Goal: Information Seeking & Learning: Check status

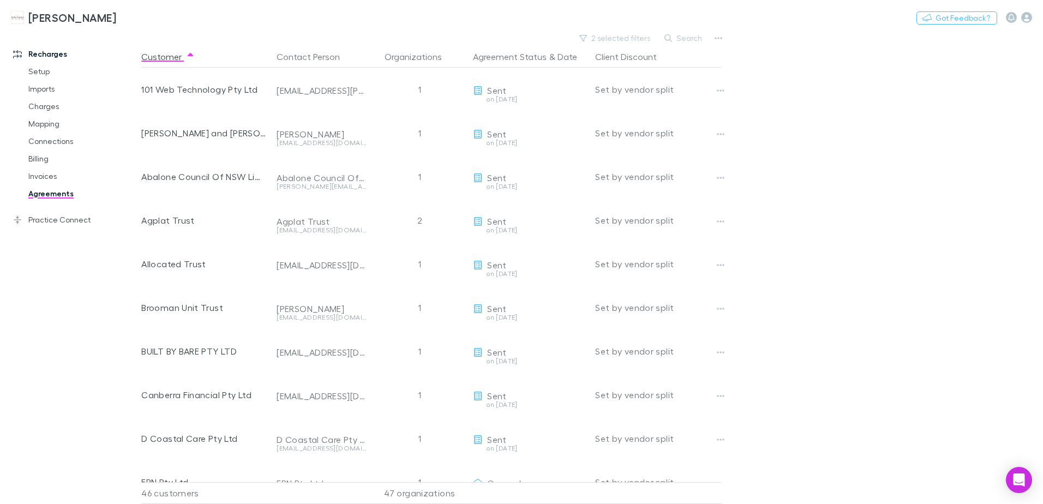
scroll to position [1601, 0]
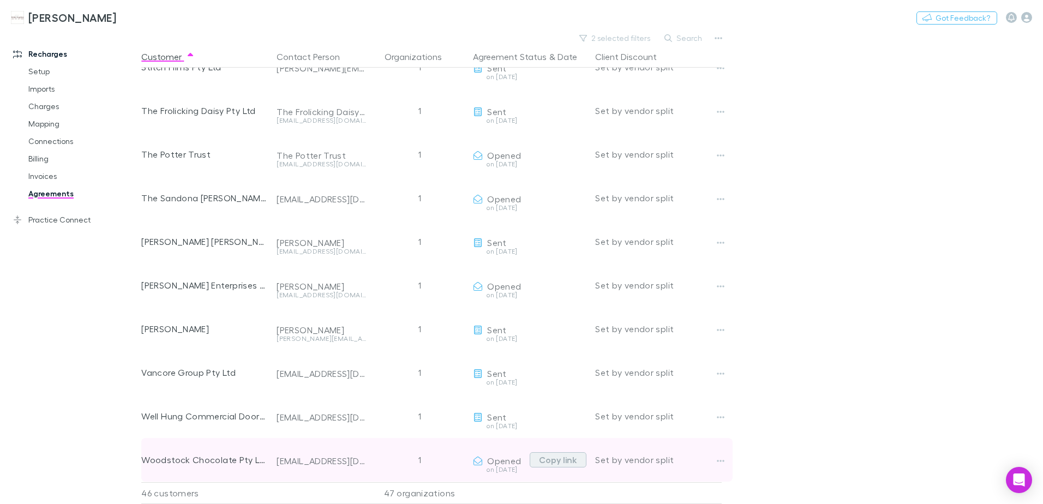
click at [557, 453] on button "Copy link" at bounding box center [558, 459] width 57 height 15
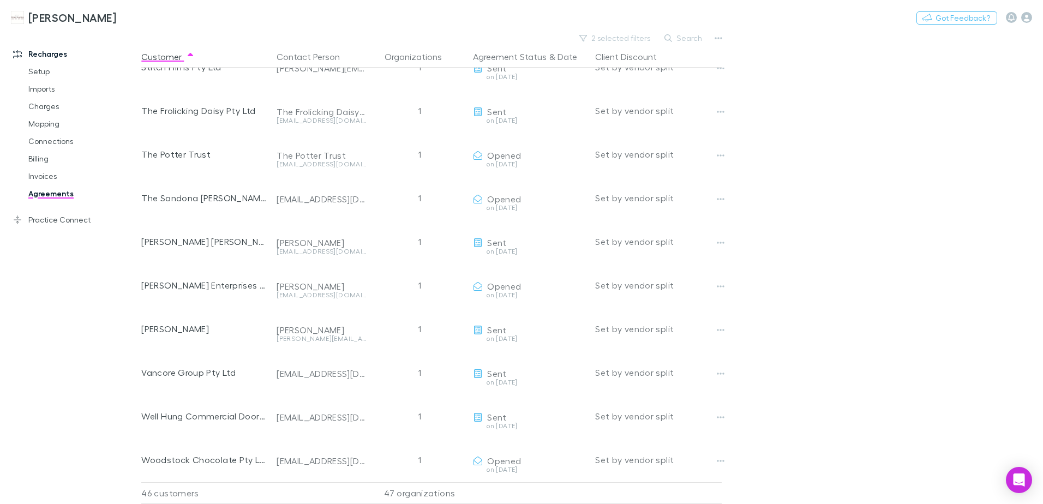
drag, startPoint x: 680, startPoint y: 39, endPoint x: 678, endPoint y: 26, distance: 13.3
click at [680, 39] on button "Search" at bounding box center [684, 38] width 50 height 13
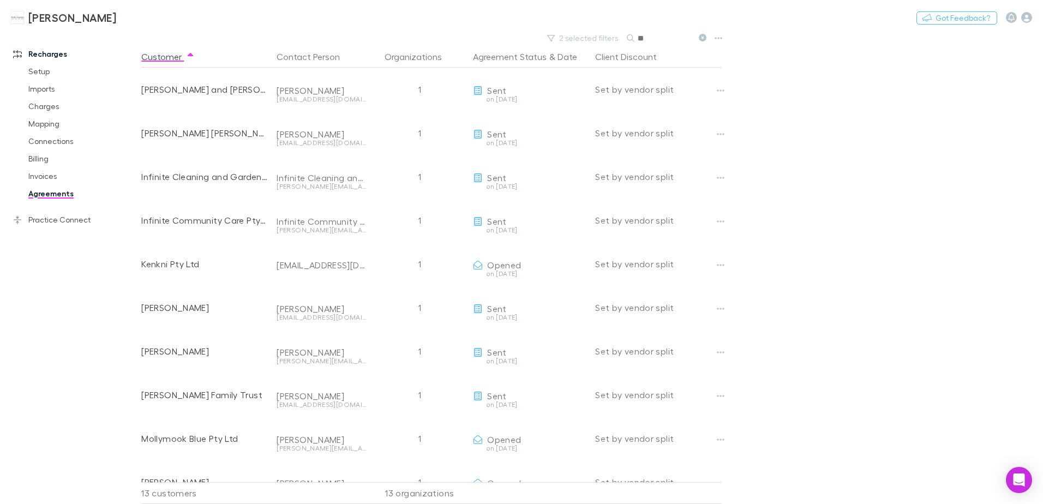
type input "*"
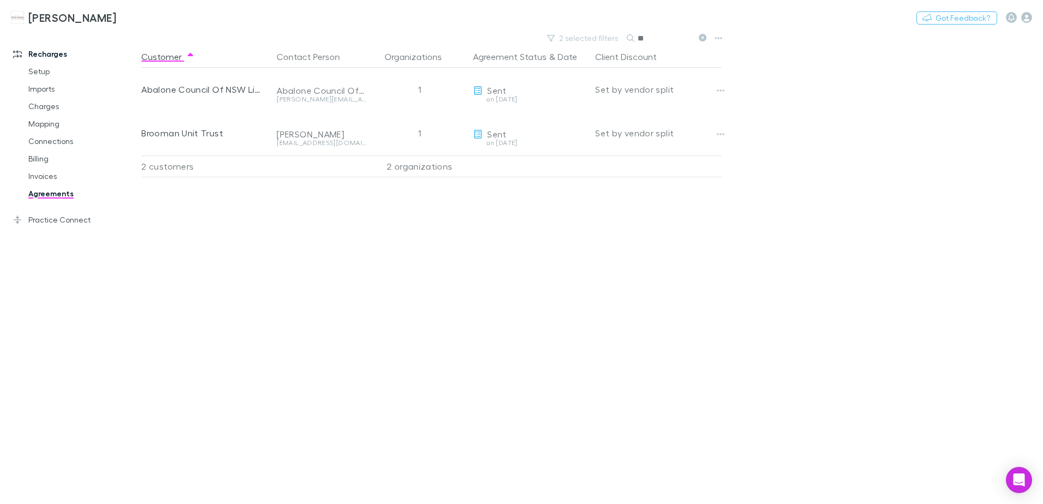
type input "*"
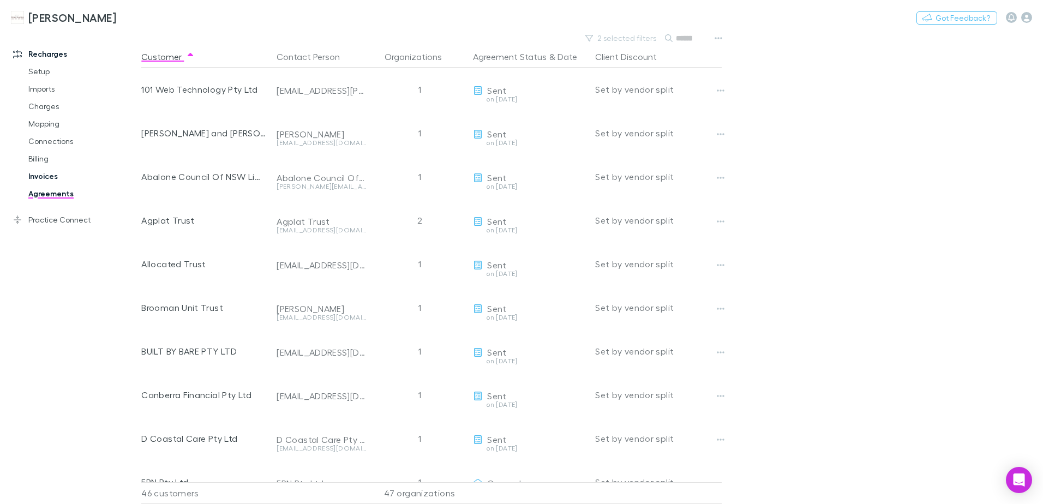
click at [50, 177] on link "Invoices" at bounding box center [82, 175] width 130 height 17
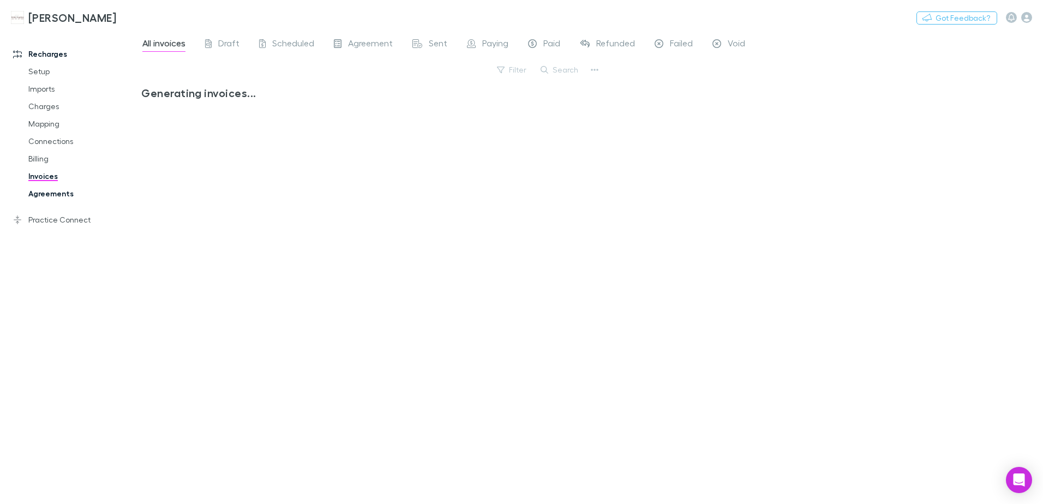
click at [52, 195] on link "Agreements" at bounding box center [82, 193] width 130 height 17
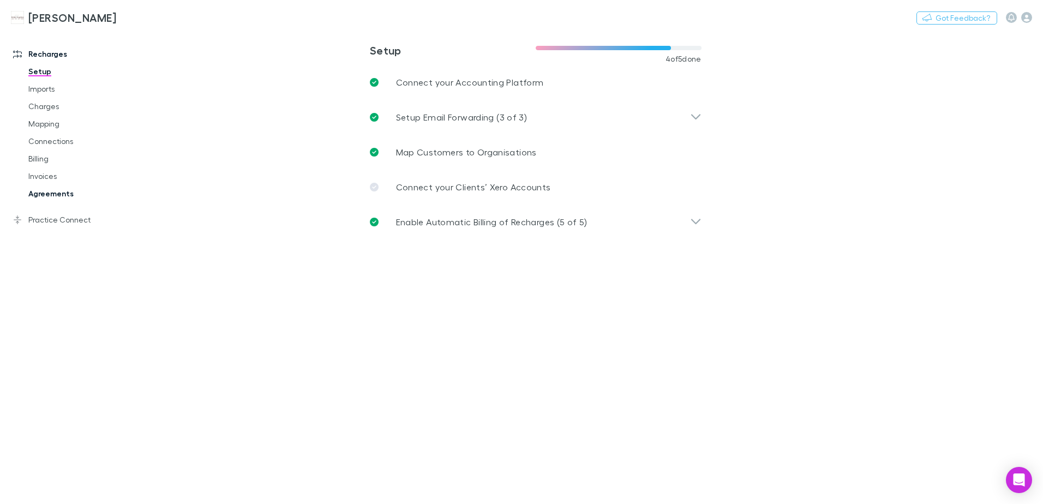
click at [51, 190] on link "Agreements" at bounding box center [82, 193] width 130 height 17
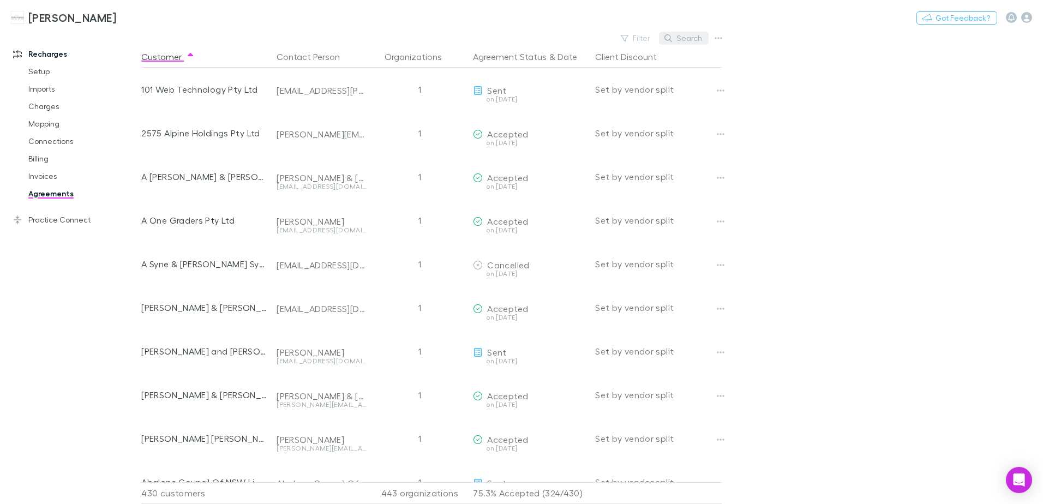
click at [680, 39] on button "Search" at bounding box center [684, 38] width 50 height 13
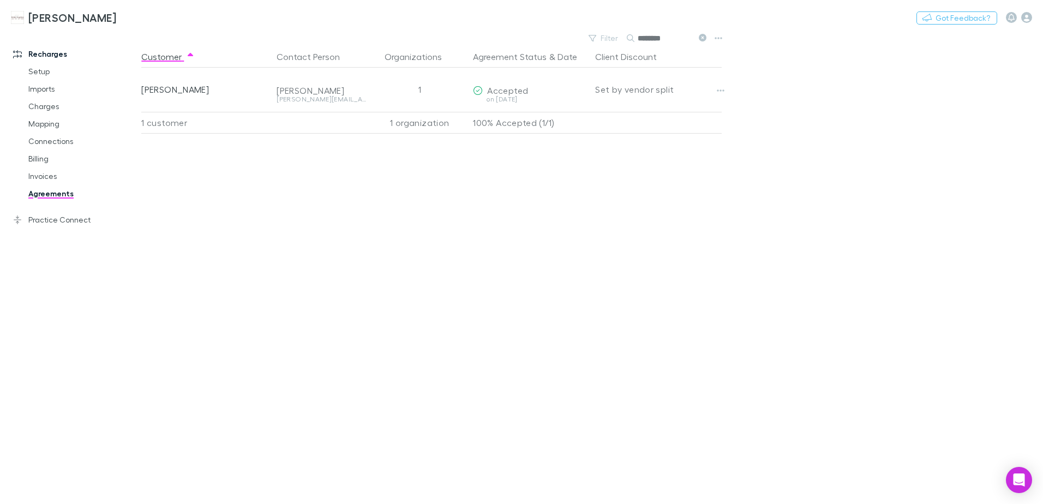
type input "********"
click at [701, 35] on icon at bounding box center [703, 38] width 8 height 8
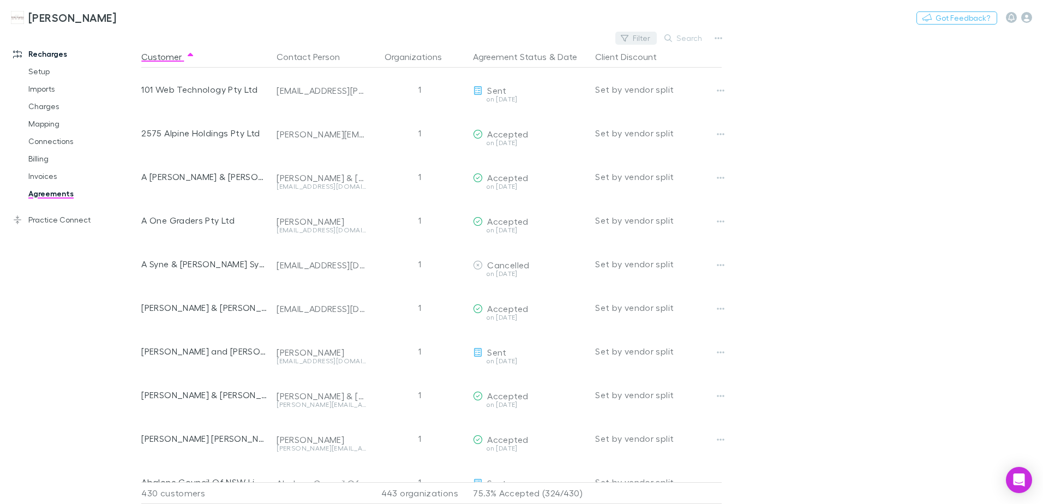
click at [639, 37] on button "Filter" at bounding box center [635, 38] width 41 height 13
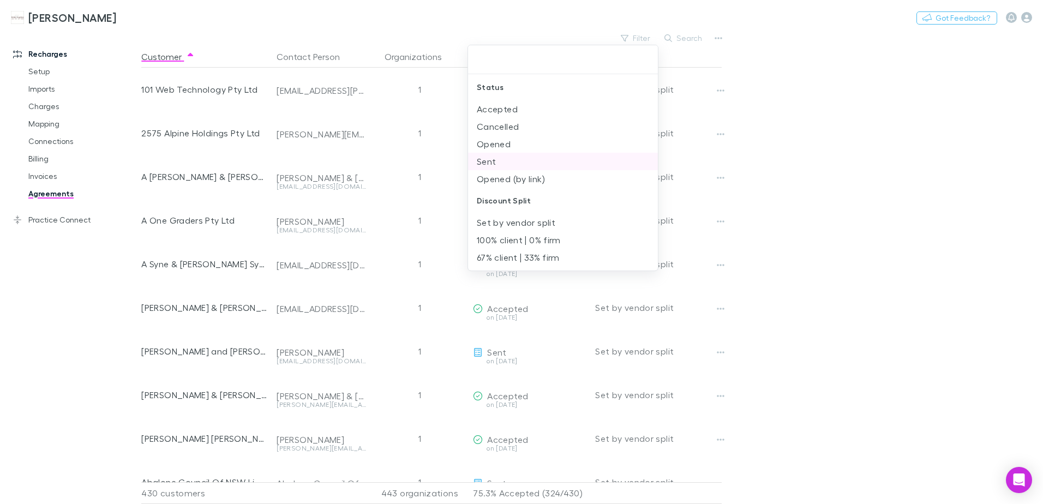
click at [522, 165] on li "Sent" at bounding box center [563, 161] width 190 height 17
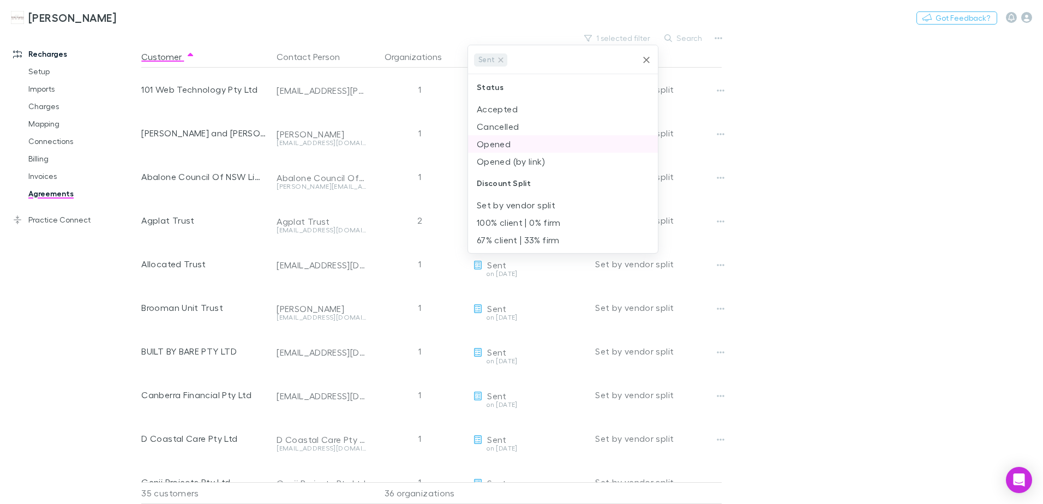
click at [504, 147] on li "Opened" at bounding box center [563, 143] width 190 height 17
drag, startPoint x: 815, startPoint y: 165, endPoint x: 761, endPoint y: 185, distance: 56.9
click at [815, 165] on div at bounding box center [521, 252] width 1043 height 504
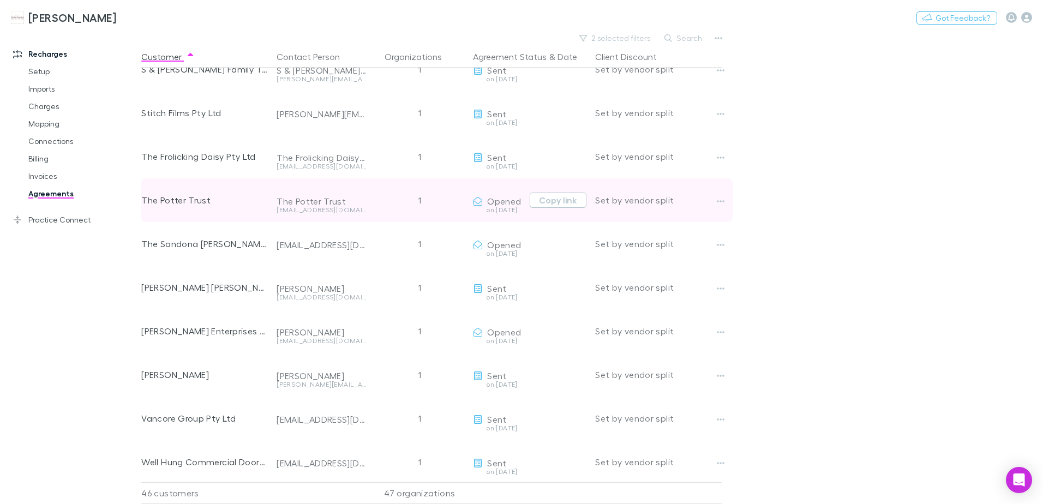
scroll to position [1601, 0]
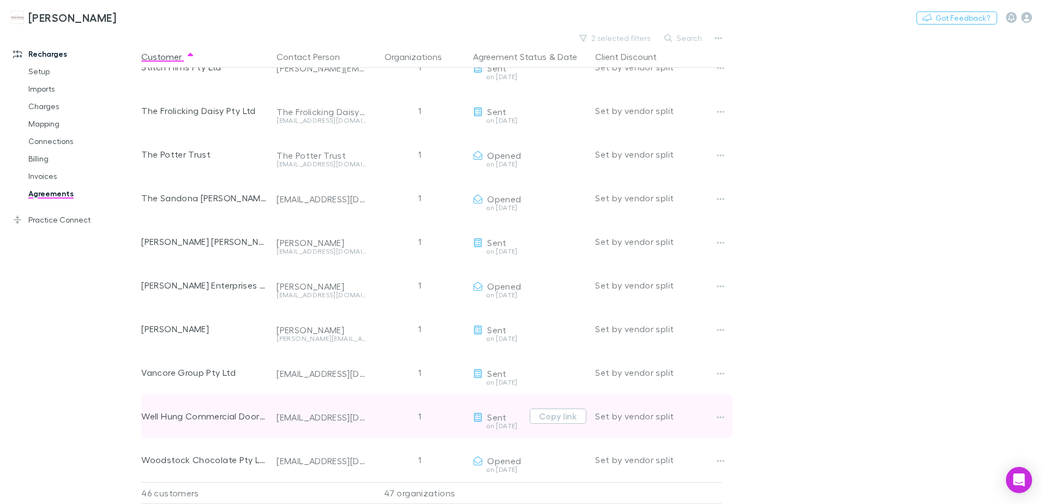
drag, startPoint x: 564, startPoint y: 404, endPoint x: 480, endPoint y: 416, distance: 85.5
click at [564, 408] on button "Copy link" at bounding box center [558, 415] width 57 height 15
